Goal: Information Seeking & Learning: Learn about a topic

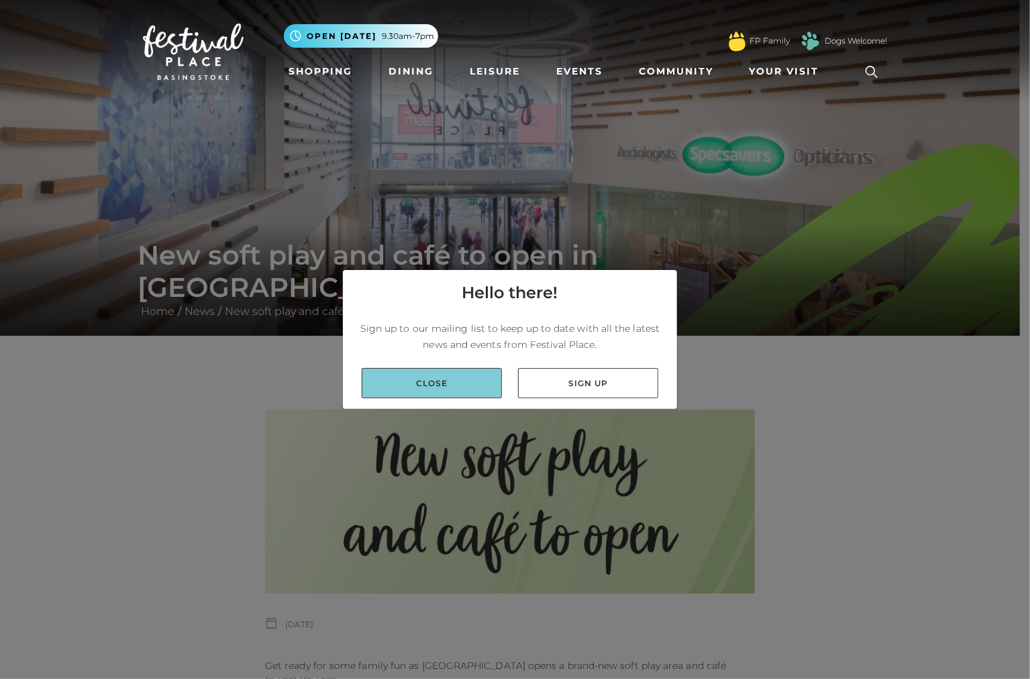
click at [491, 383] on link "Close" at bounding box center [432, 383] width 140 height 30
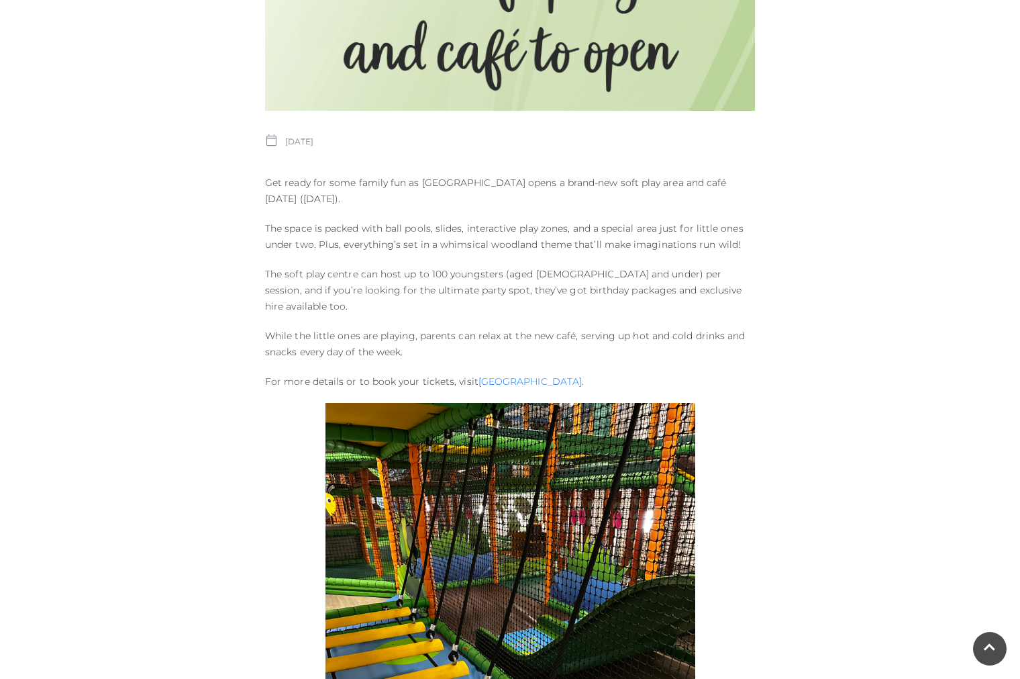
scroll to position [470, 0]
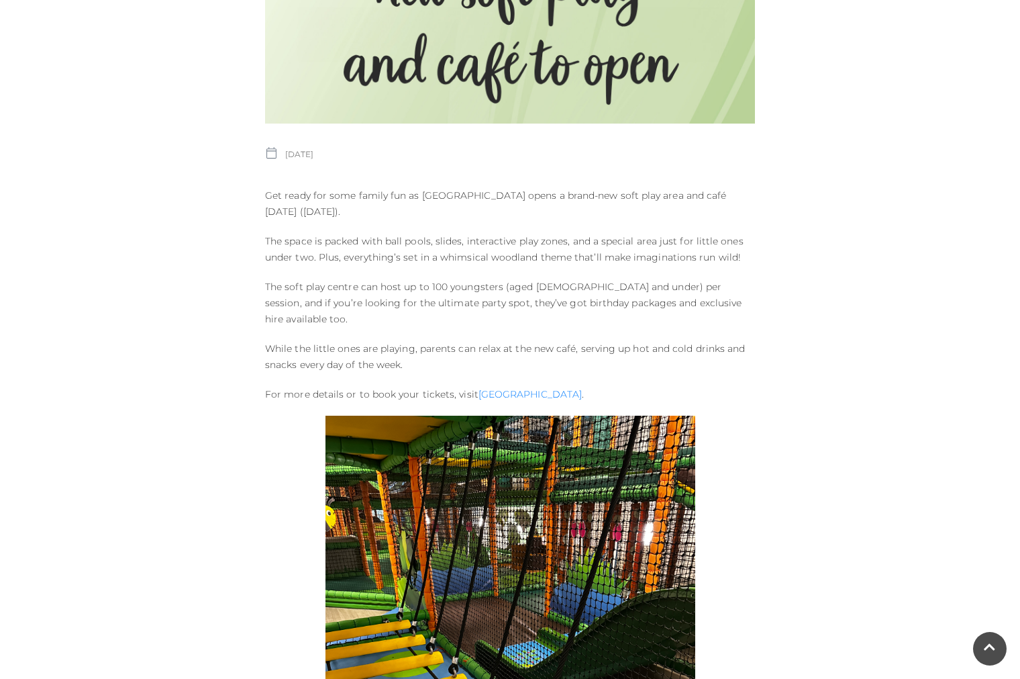
click at [756, 241] on div "Published on: 23 JANUARY 2025 Get ready for some family fun as Basingstoke Spor…" at bounding box center [510, 437] width 510 height 1037
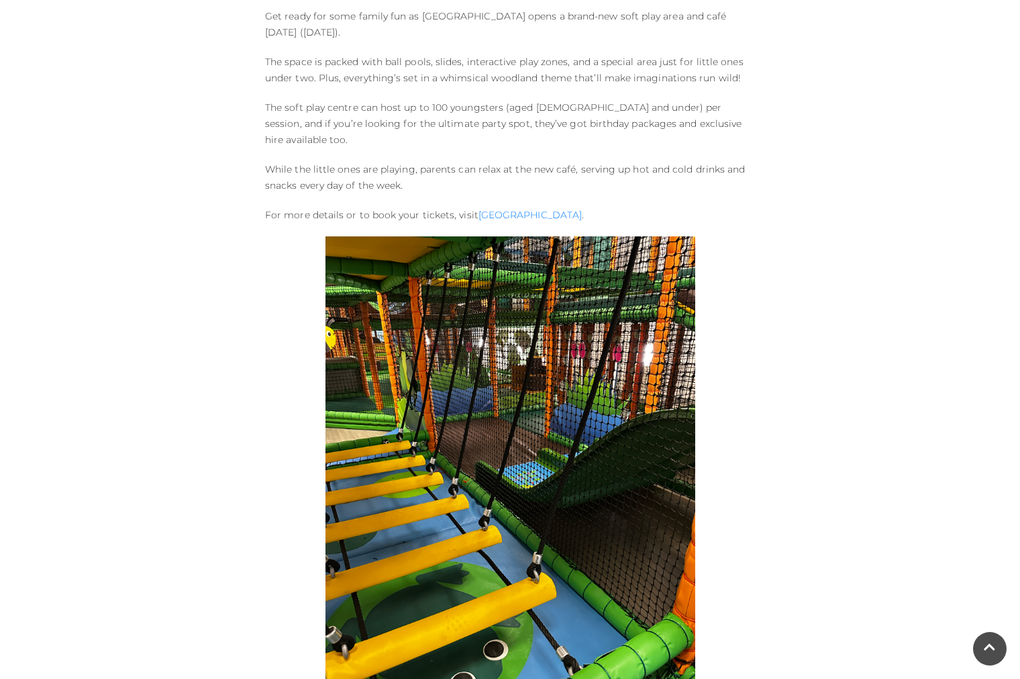
scroll to position [572, 0]
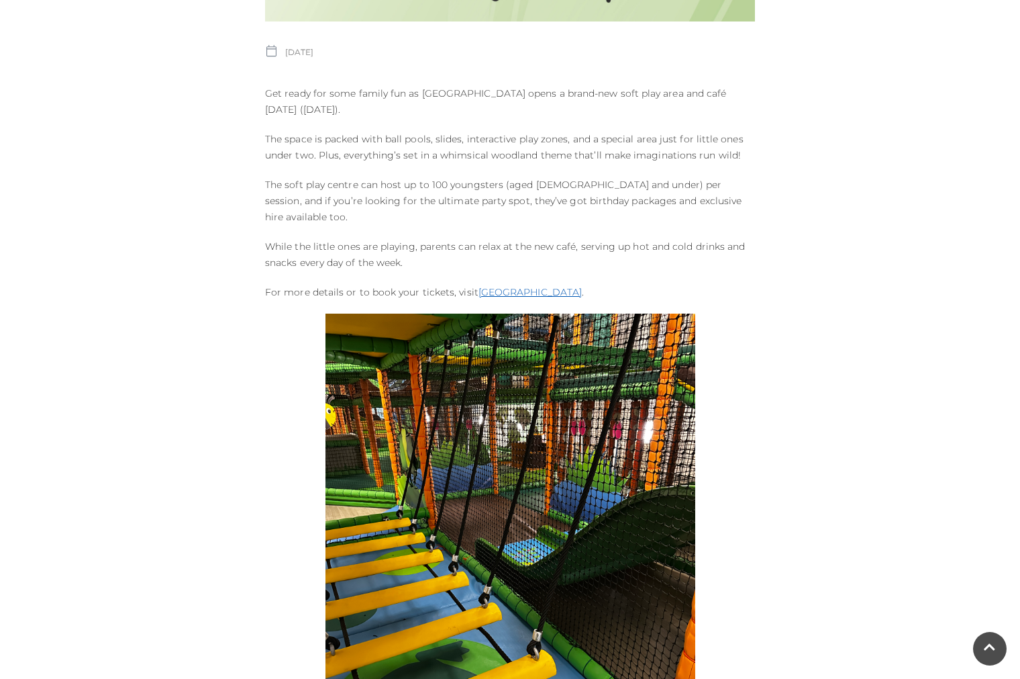
click at [532, 286] on link "[GEOGRAPHIC_DATA]" at bounding box center [530, 292] width 103 height 12
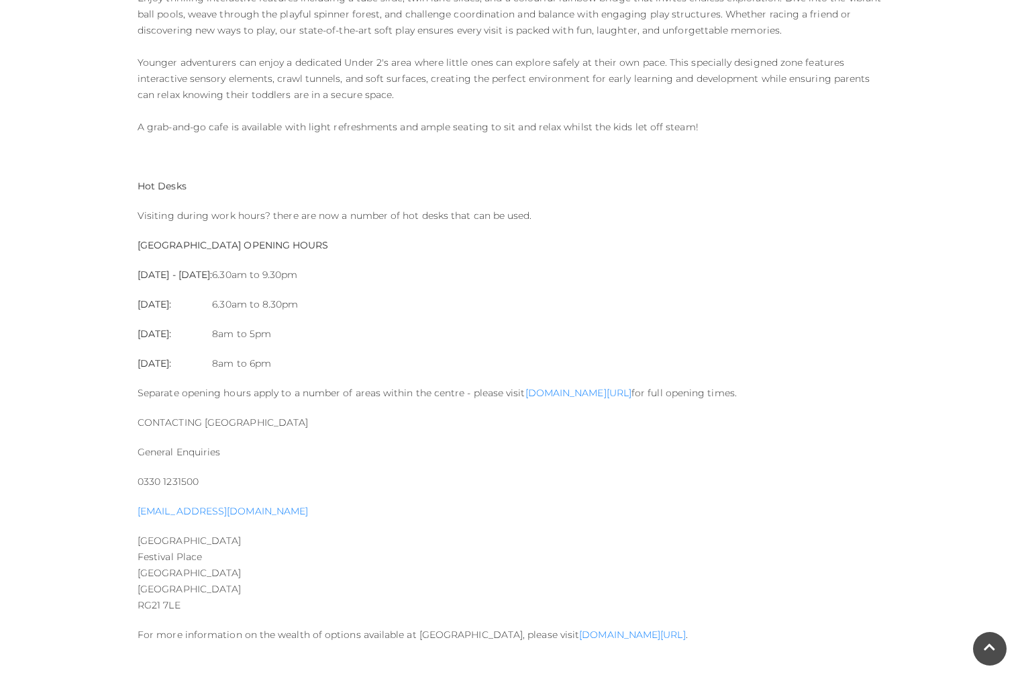
scroll to position [1544, 0]
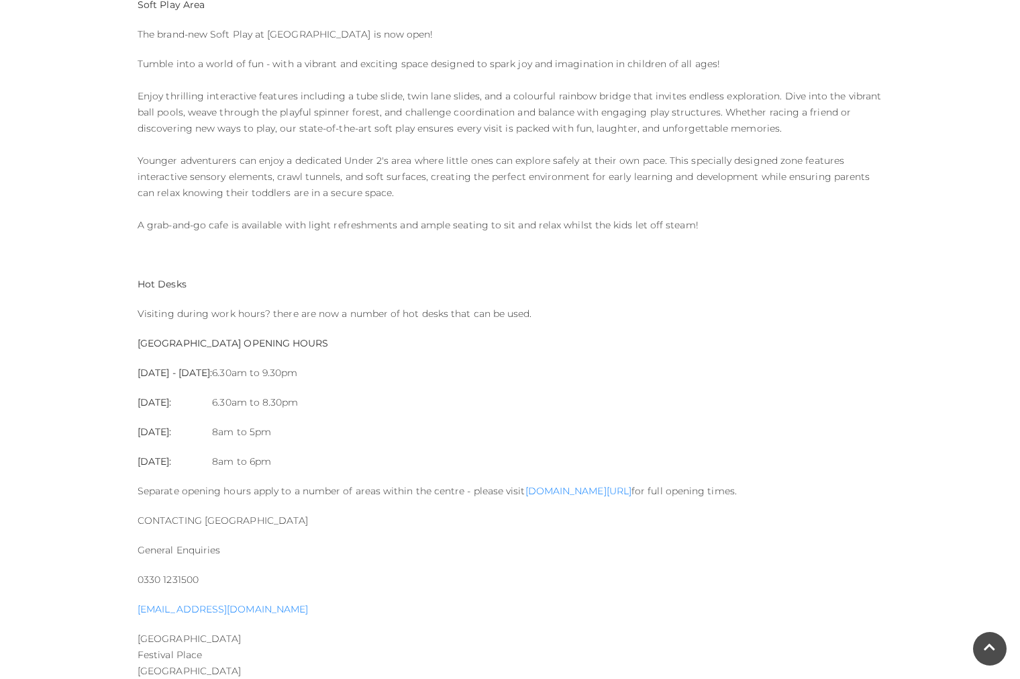
drag, startPoint x: 310, startPoint y: 269, endPoint x: 424, endPoint y: 252, distance: 114.8
click at [309, 269] on div "[GEOGRAPHIC_DATA] is located in the heart of Festival Place – it is a vast fitn…" at bounding box center [510, 148] width 765 height 1211
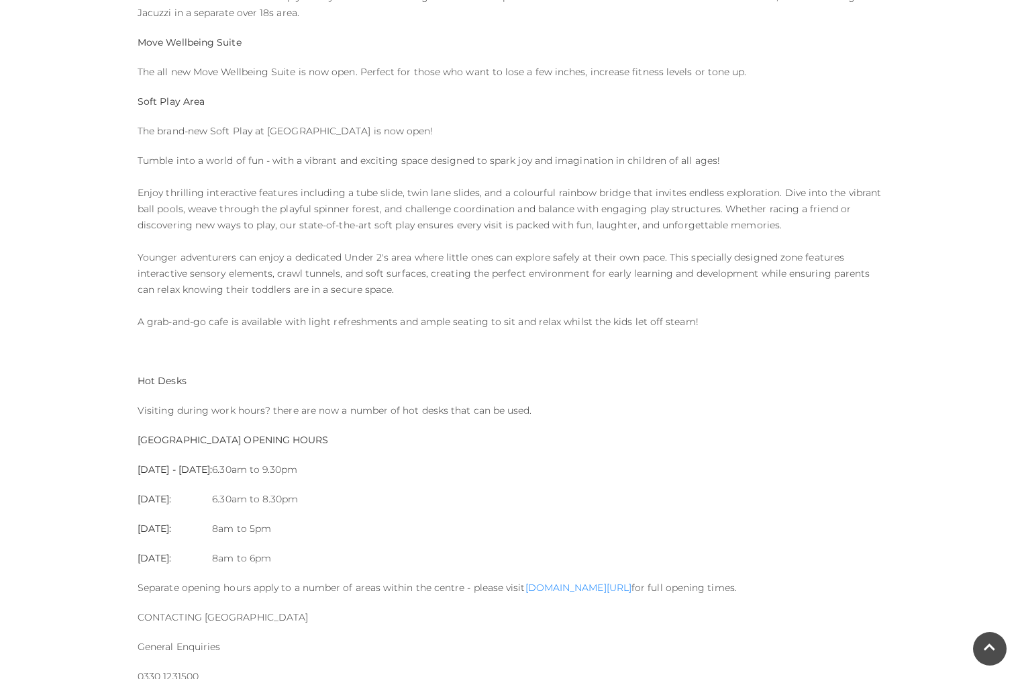
scroll to position [873, 0]
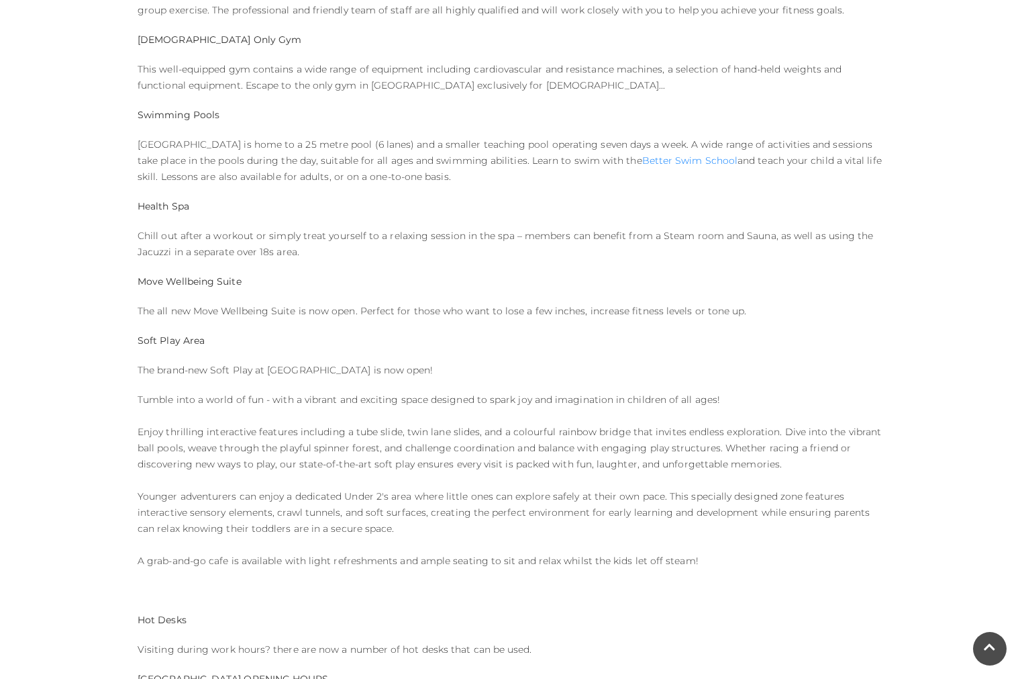
click at [309, 373] on p "The brand-new Soft Play at [GEOGRAPHIC_DATA] is now open!" at bounding box center [510, 370] width 745 height 16
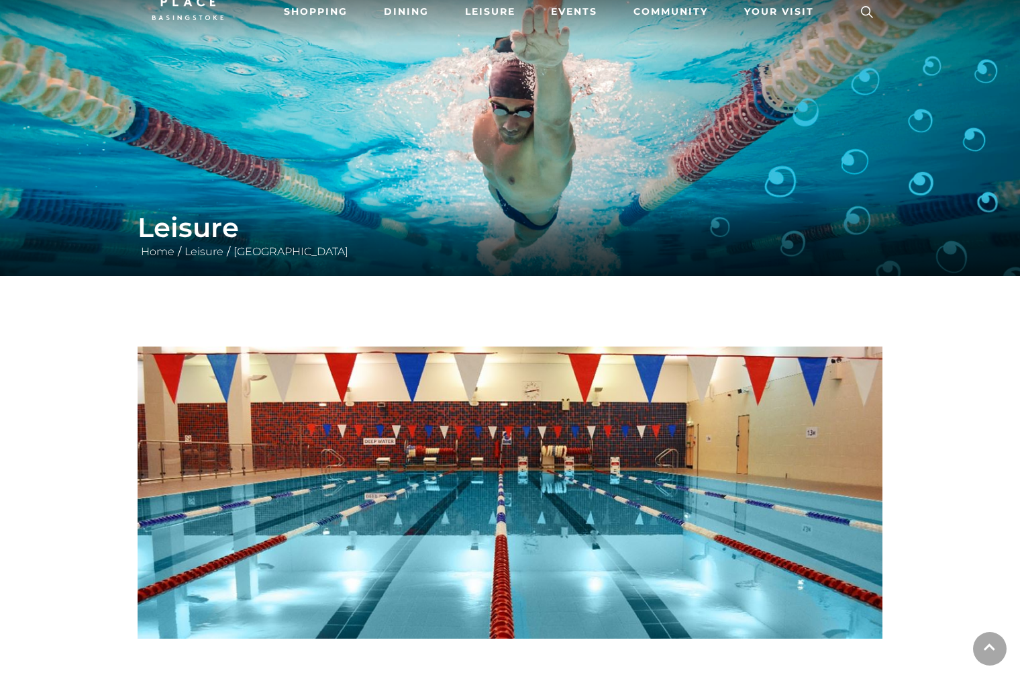
scroll to position [0, 0]
